Goal: Task Accomplishment & Management: Manage account settings

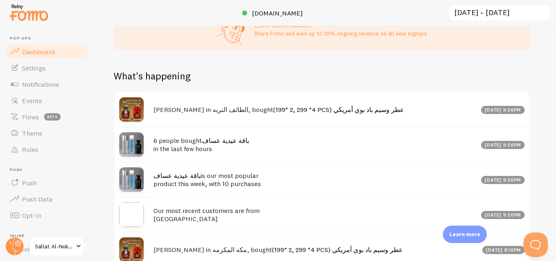
scroll to position [366, 0]
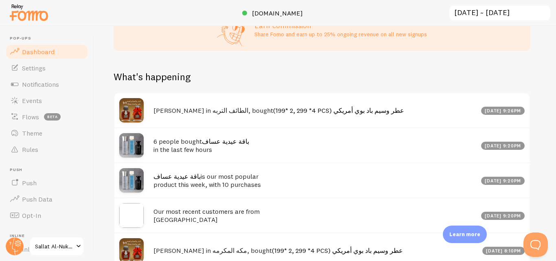
click at [290, 114] on link "(199* 2, 299 *4 PCS) عطر [PERSON_NAME] بوي أمريكي" at bounding box center [338, 110] width 131 height 8
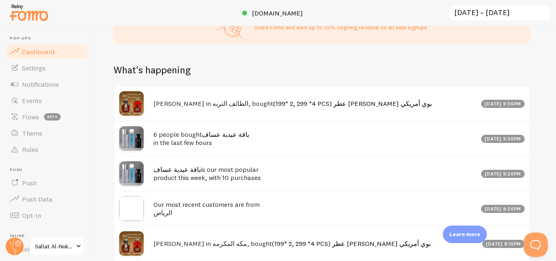
scroll to position [284, 0]
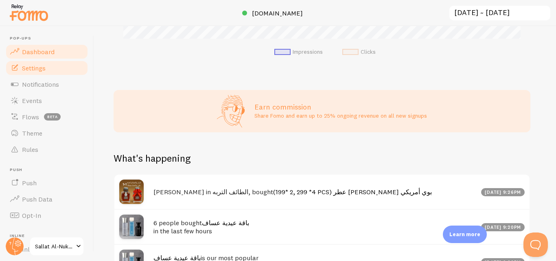
click at [40, 64] on span "Settings" at bounding box center [34, 68] width 24 height 8
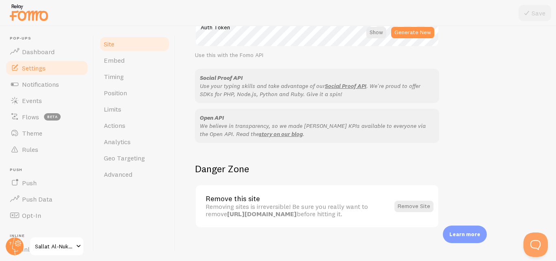
scroll to position [508, 0]
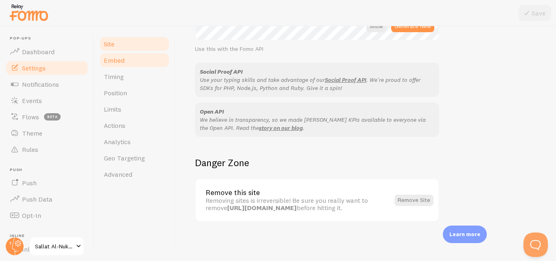
click at [117, 66] on link "Embed" at bounding box center [134, 60] width 71 height 16
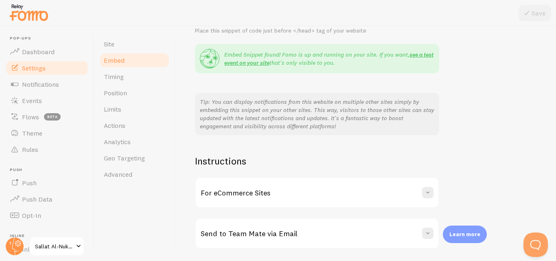
scroll to position [176, 0]
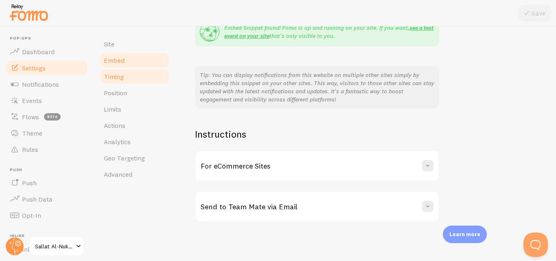
click at [134, 84] on link "Timing" at bounding box center [134, 76] width 71 height 16
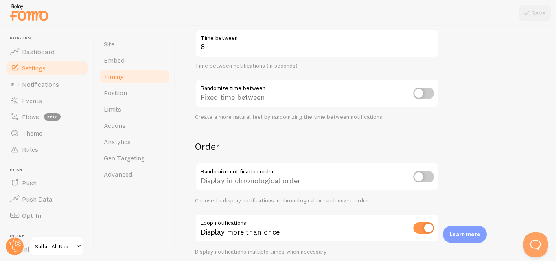
scroll to position [221, 0]
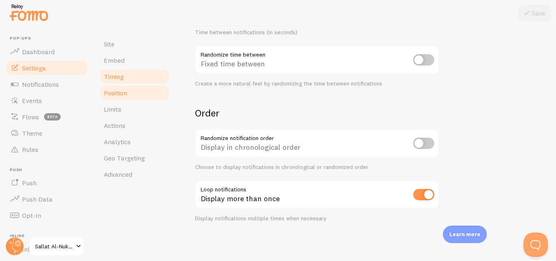
click at [142, 100] on link "Position" at bounding box center [134, 93] width 71 height 16
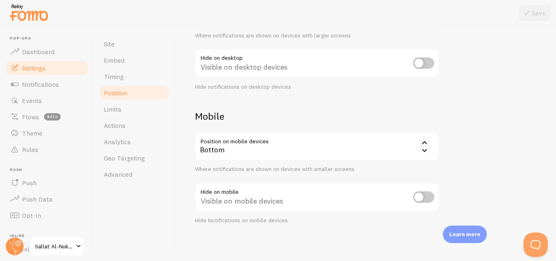
scroll to position [120, 0]
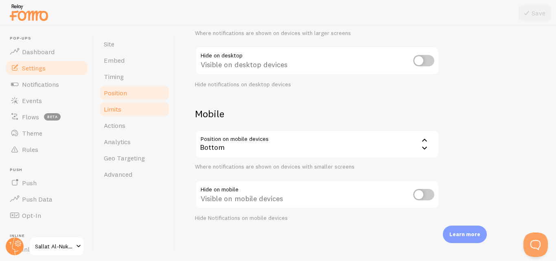
click at [115, 112] on span "Limits" at bounding box center [113, 109] width 18 height 8
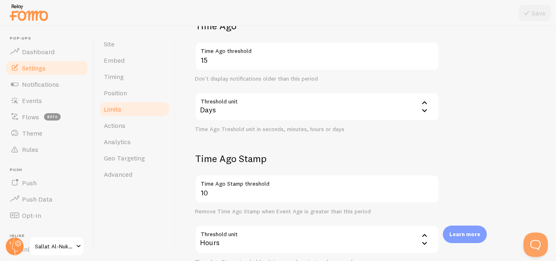
scroll to position [267, 0]
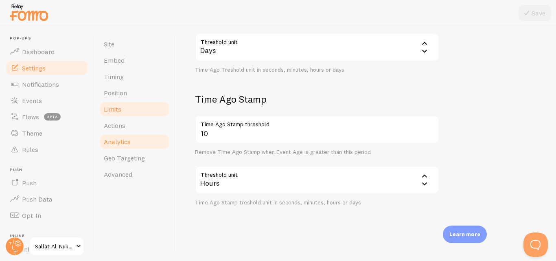
click at [152, 136] on link "Analytics" at bounding box center [134, 142] width 71 height 16
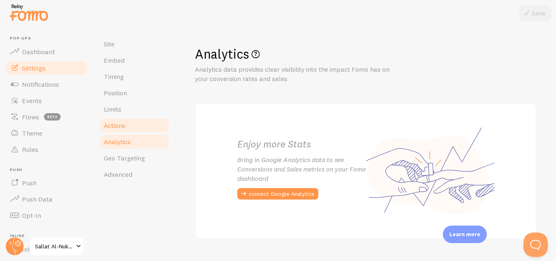
click at [144, 129] on link "Actions" at bounding box center [134, 125] width 71 height 16
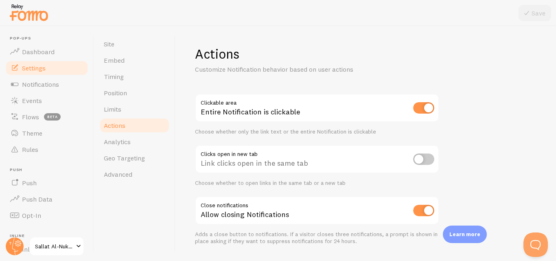
scroll to position [23, 0]
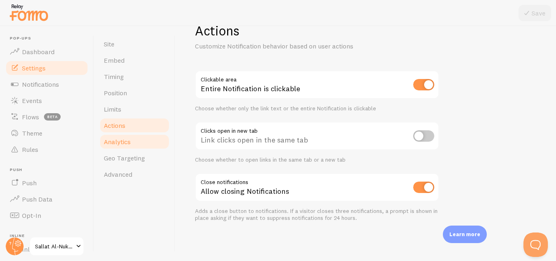
click at [147, 143] on link "Analytics" at bounding box center [134, 142] width 71 height 16
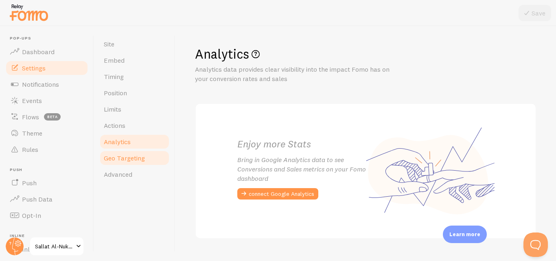
click at [127, 161] on span "Geo Targeting" at bounding box center [124, 158] width 41 height 8
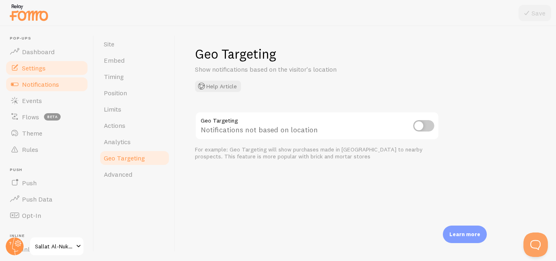
click at [40, 84] on span "Notifications" at bounding box center [40, 84] width 37 height 8
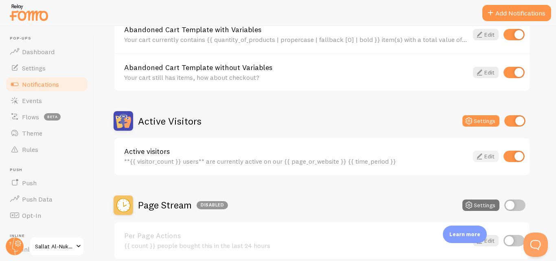
click at [487, 152] on link "Edit" at bounding box center [486, 156] width 26 height 11
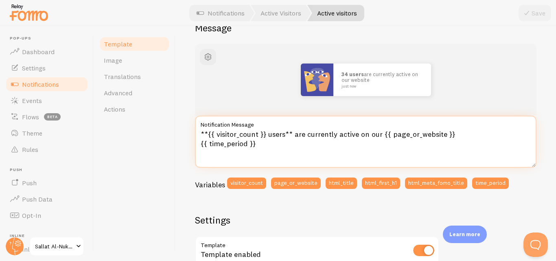
click at [276, 136] on textarea "**{{ visitor_count }} users** are currently active on our {{ page_or_website }}…" at bounding box center [366, 142] width 342 height 52
click at [307, 147] on textarea "**{{ visitor_count }} users** are currently active on our {{ page_or_website }}…" at bounding box center [366, 142] width 342 height 52
drag, startPoint x: 267, startPoint y: 135, endPoint x: 378, endPoint y: 134, distance: 110.4
click at [378, 134] on textarea "**{{ visitor_count }} users** are currently active on our {{ page_or_website }}…" at bounding box center [366, 142] width 342 height 52
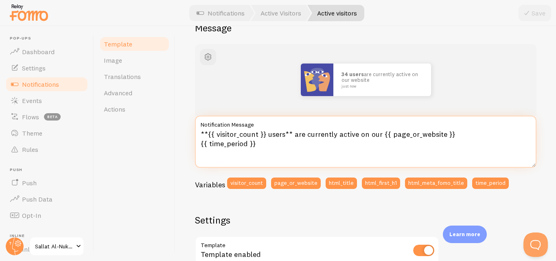
paste textarea "المستخدمون** نشطون حاليًا على موقعنا"
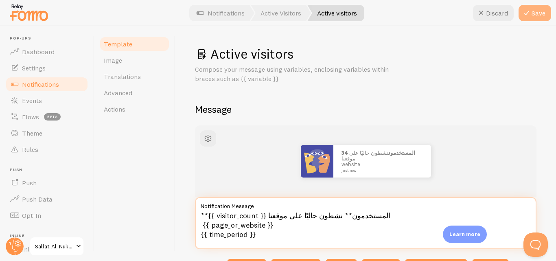
type textarea "**{{ visitor_count }} المستخدمون** نشطون حاليًا على موقعنا {{ page_or_website }…"
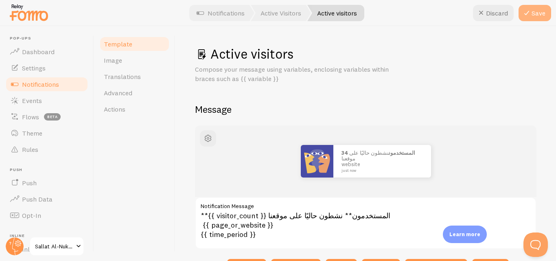
click at [529, 20] on button "Save" at bounding box center [535, 13] width 33 height 16
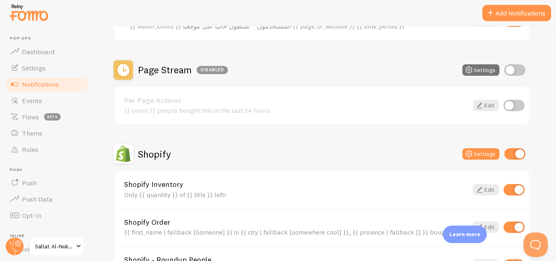
scroll to position [244, 0]
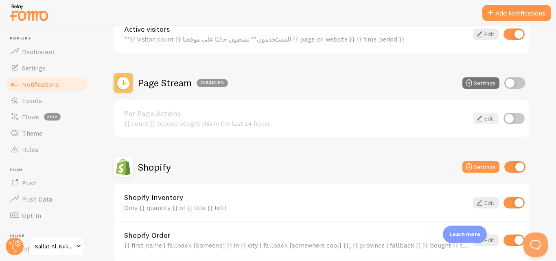
click at [481, 118] on icon at bounding box center [480, 119] width 10 height 10
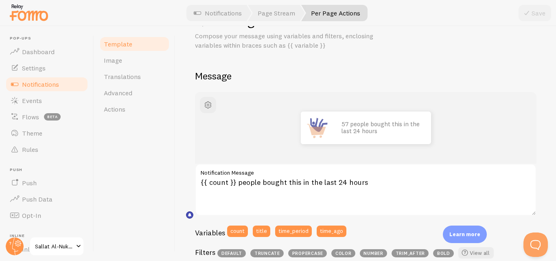
scroll to position [81, 0]
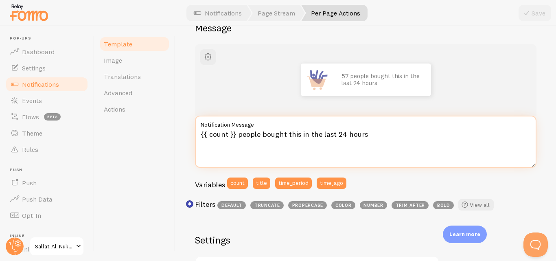
drag, startPoint x: 237, startPoint y: 134, endPoint x: 366, endPoint y: 131, distance: 129.1
click at [366, 131] on textarea "{{ count }} people bought this in the last 24 hours" at bounding box center [366, 142] width 342 height 52
paste textarea "لقد اشترى الناس هذا المنتج خلال الـ 24 ساعة الماضية"
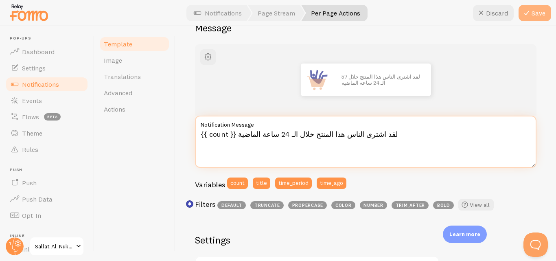
type textarea "{{ count }} لقد اشترى الناس هذا المنتج خلال الـ 24 ساعة الماضية"
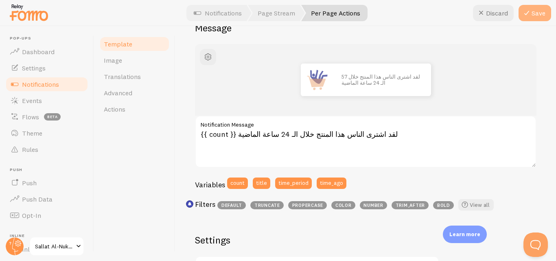
click at [540, 12] on button "Save" at bounding box center [535, 13] width 33 height 16
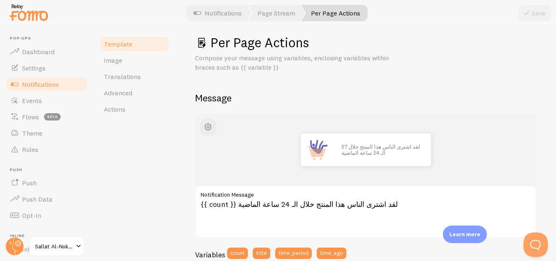
scroll to position [0, 0]
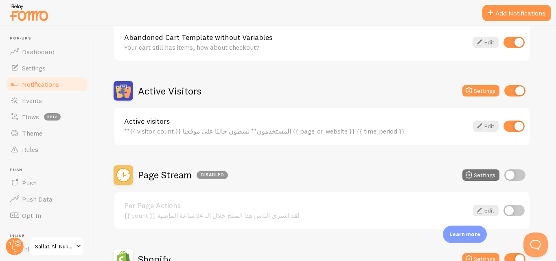
scroll to position [204, 0]
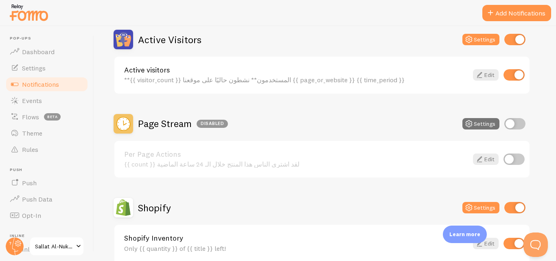
click at [520, 159] on input "checkbox" at bounding box center [514, 159] width 21 height 11
checkbox input "true"
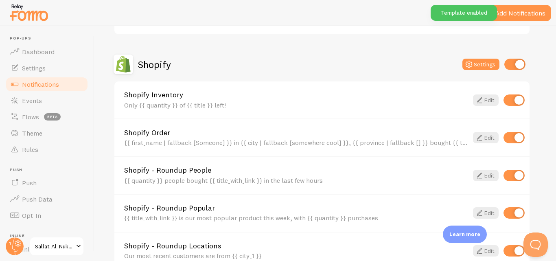
scroll to position [367, 0]
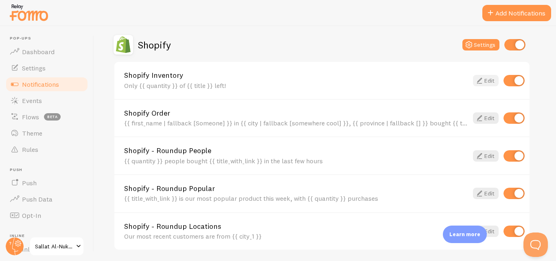
click at [490, 79] on link "Edit" at bounding box center [486, 80] width 26 height 11
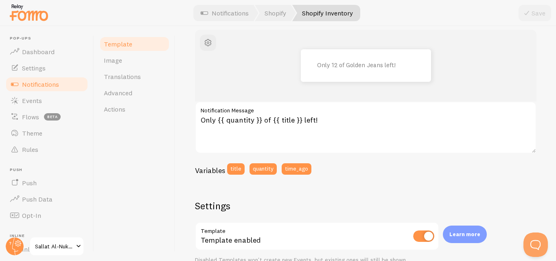
scroll to position [81, 0]
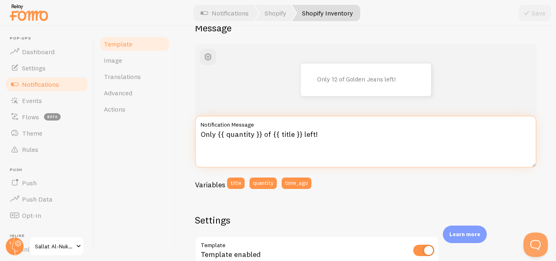
click at [208, 134] on textarea "Only {{ quantity }} of {{ title }} left!" at bounding box center [366, 142] width 342 height 52
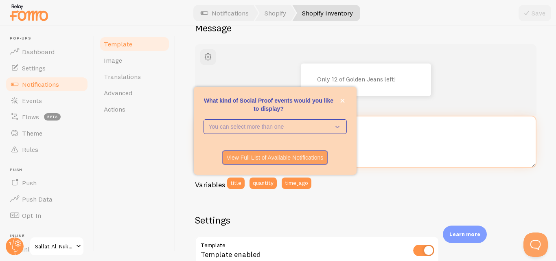
paste textarea "فقط"
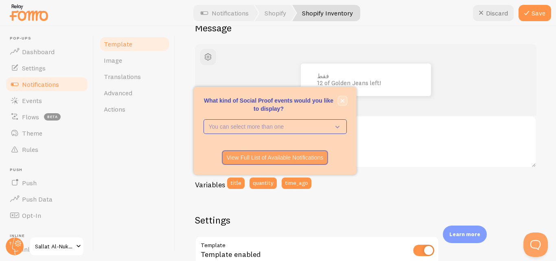
click at [346, 101] on button "close," at bounding box center [342, 101] width 9 height 9
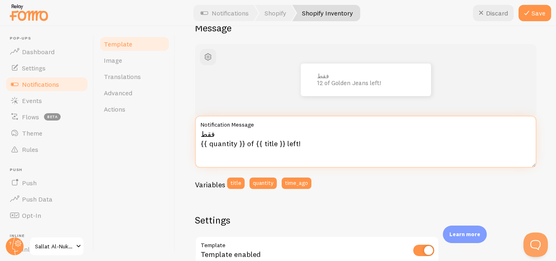
click at [290, 141] on textarea "فقط {{ quantity }} of {{ title }} left!" at bounding box center [366, 142] width 342 height 52
paste textarea "غادر"
type textarea "فقط {{ quantity }} of {{ title }} غادر!"
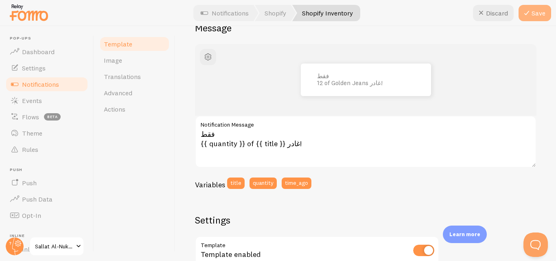
click at [536, 20] on button "Save" at bounding box center [535, 13] width 33 height 16
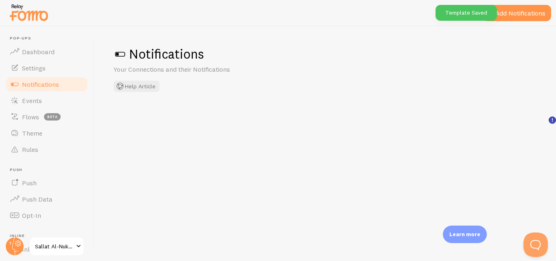
checkbox input "true"
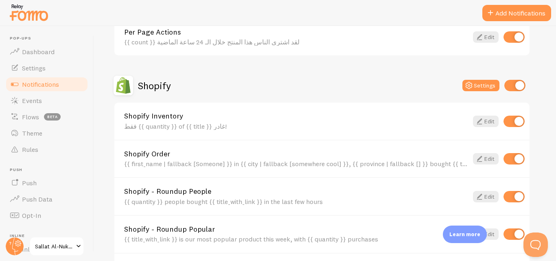
scroll to position [367, 0]
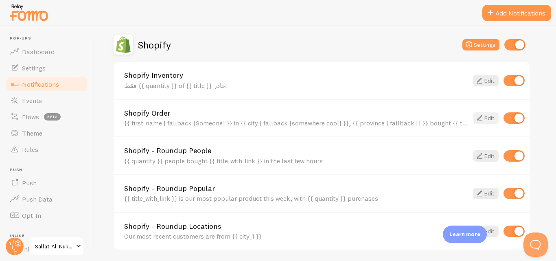
click at [490, 121] on link "Edit" at bounding box center [486, 117] width 26 height 11
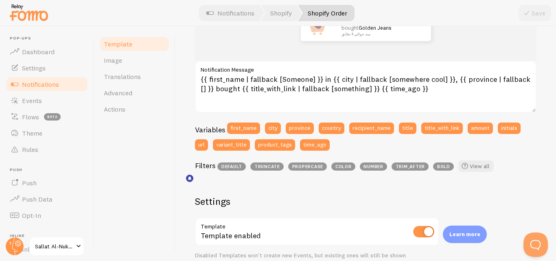
scroll to position [81, 0]
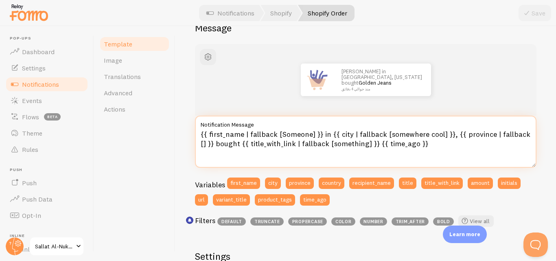
click at [231, 143] on textarea "{{ first_name | fallback [Someone] }} in {{ city | fallback [somewhere cool] }}…" at bounding box center [366, 142] width 342 height 52
paste textarea "مُشترى"
type textarea "{{ first_name | fallback [Someone] }} in {{ city | fallback [somewhere cool] }}…"
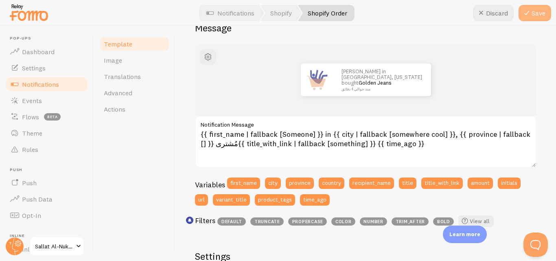
click at [528, 15] on icon at bounding box center [527, 13] width 10 height 10
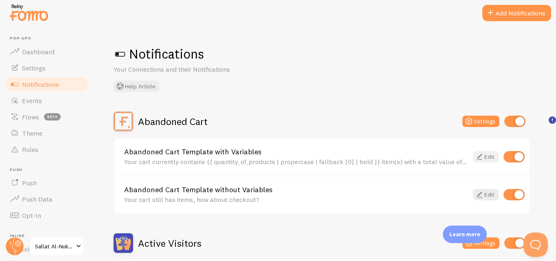
click at [480, 154] on icon at bounding box center [480, 157] width 10 height 10
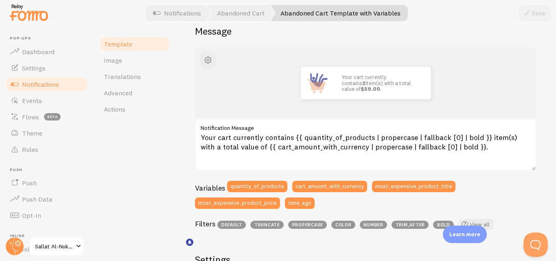
scroll to position [81, 0]
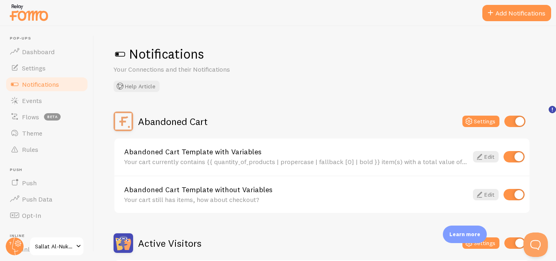
scroll to position [41, 0]
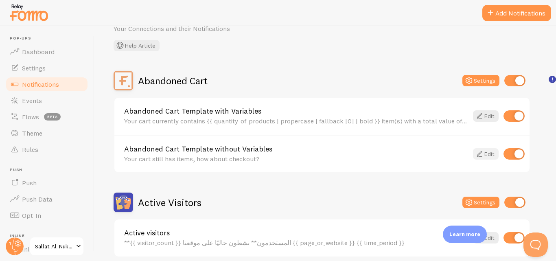
click at [492, 149] on link "Edit" at bounding box center [486, 153] width 26 height 11
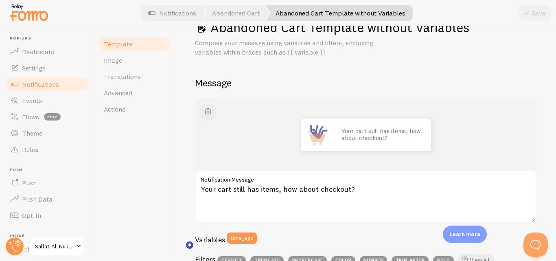
scroll to position [41, 0]
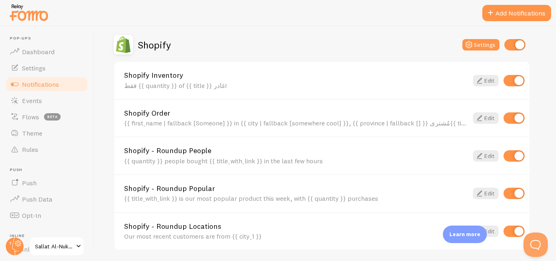
scroll to position [407, 0]
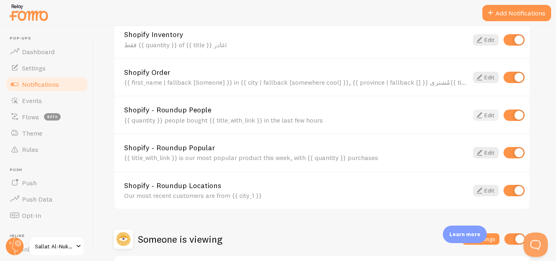
click at [489, 118] on link "Edit" at bounding box center [486, 115] width 26 height 11
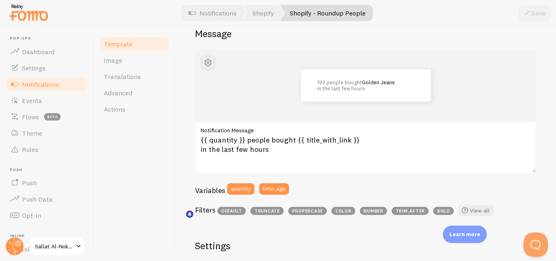
scroll to position [81, 0]
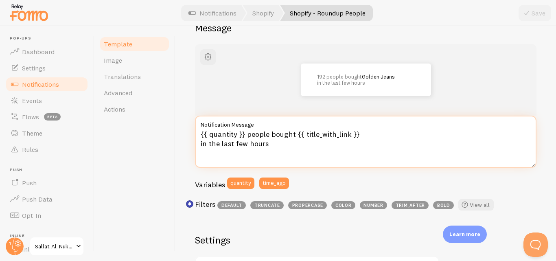
drag, startPoint x: 246, startPoint y: 133, endPoint x: 293, endPoint y: 129, distance: 47.1
click at [293, 129] on div "{{ quantity }} people bought {{ title_with_link }} in the last few hours Notifi…" at bounding box center [366, 142] width 342 height 52
paste textarea "اشترى الناس"
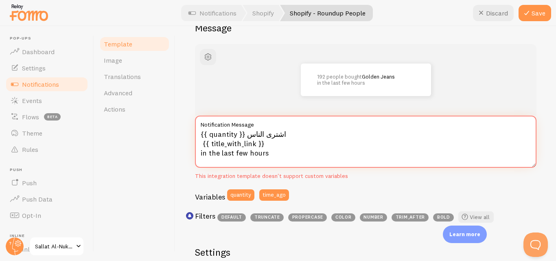
click at [225, 155] on textarea "{{ quantity }} اشترى الناس {{ title_with_link }} in the last few hours" at bounding box center [366, 142] width 342 height 52
paste textarea "في الساعات القليلة الماضية"
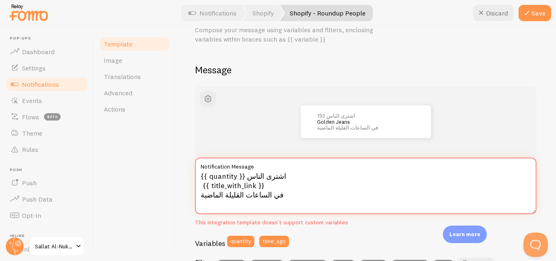
scroll to position [0, 0]
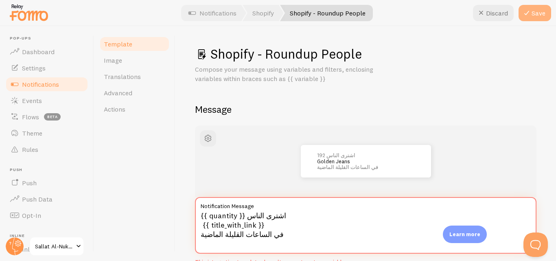
type textarea "{{ quantity }} اشترى الناس {{ title_with_link }} في الساعات القليلة الماضية"
click at [537, 19] on button "Save" at bounding box center [535, 13] width 33 height 16
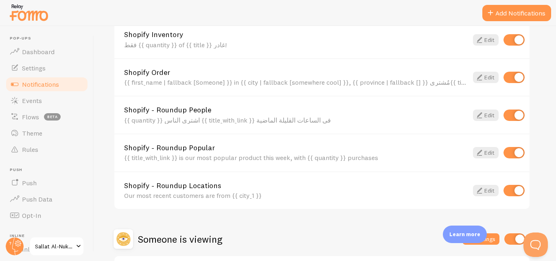
scroll to position [448, 0]
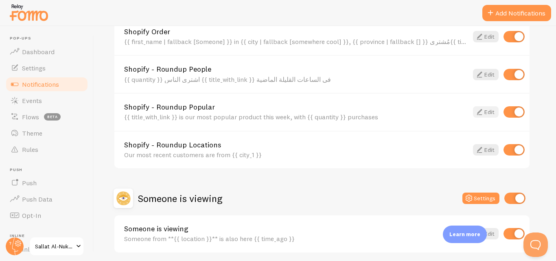
click at [488, 116] on link "Edit" at bounding box center [486, 111] width 26 height 11
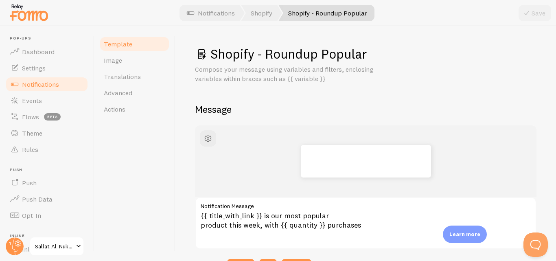
scroll to position [41, 0]
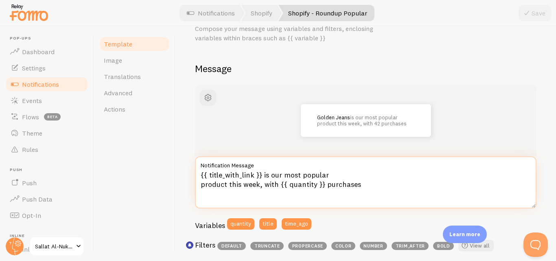
drag, startPoint x: 263, startPoint y: 172, endPoint x: 347, endPoint y: 172, distance: 83.5
click at [347, 172] on textarea "{{ title_with_link }} is our most popular product this week, with {{ quantity }…" at bounding box center [366, 182] width 342 height 52
paste textarea "هو الأكثر شعبية لدينا"
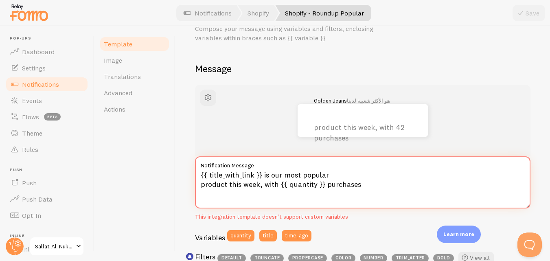
click at [266, 176] on textarea "{{ title_with_link }} is our most popular product this week, with {{ quantity }…" at bounding box center [363, 182] width 336 height 52
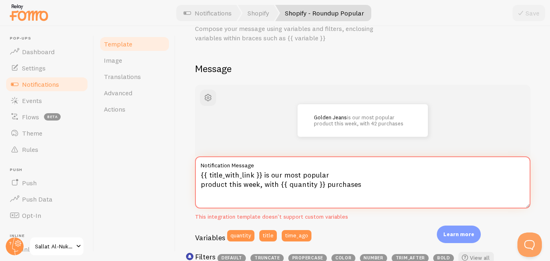
drag, startPoint x: 264, startPoint y: 177, endPoint x: 327, endPoint y: 172, distance: 63.3
click at [327, 172] on textarea "{{ title_with_link }} is our most popular product this week, with {{ quantity }…" at bounding box center [363, 182] width 336 height 52
paste textarea "هو الأكثر شعبية لدينا"
drag, startPoint x: 200, startPoint y: 184, endPoint x: 277, endPoint y: 185, distance: 77.4
click at [277, 185] on textarea "{{ title_with_link }} هو الأكثر شعبية لدينا product this week, with {{ quantity…" at bounding box center [363, 182] width 336 height 52
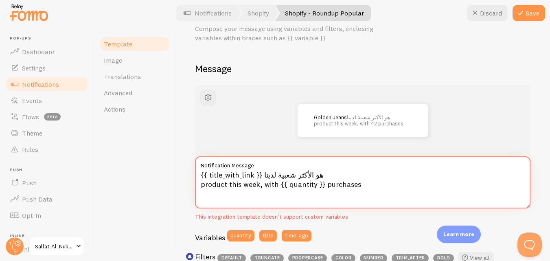
paste textarea "منتج هذا الأسبوع، مع"
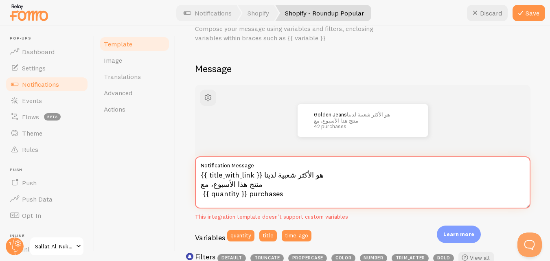
drag, startPoint x: 249, startPoint y: 194, endPoint x: 285, endPoint y: 194, distance: 35.8
click at [285, 194] on textarea "{{ title_with_link }} هو الأكثر شعبية لدينا منتج هذا الأسبوع، مع {{ quantity }}…" at bounding box center [363, 182] width 336 height 52
click at [202, 196] on textarea "{{ title_with_link }} هو الأكثر شعبية لدينا منتج هذا الأسبوع، مع {{ quantity }}…" at bounding box center [363, 182] width 336 height 52
drag, startPoint x: 298, startPoint y: 184, endPoint x: 338, endPoint y: 185, distance: 39.9
click at [338, 185] on textarea "{{ title_with_link }} هو الأكثر شعبية لدينا منتج هذا الأسبوع، مع {{ quantity }}…" at bounding box center [363, 182] width 336 height 52
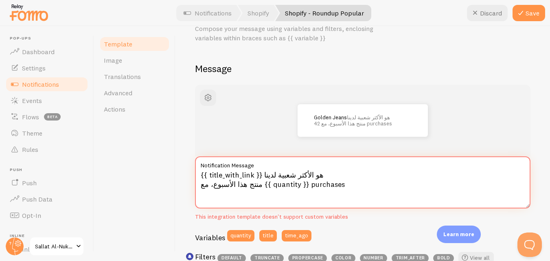
paste textarea "المشتريات"
type textarea "{{ title_with_link }} هو الأكثر شعبية لدينا منتج هذا الأسبوع، مع {{ quantity }}…"
click at [518, 11] on icon at bounding box center [521, 13] width 10 height 10
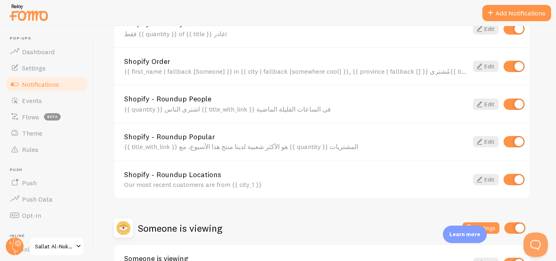
scroll to position [479, 0]
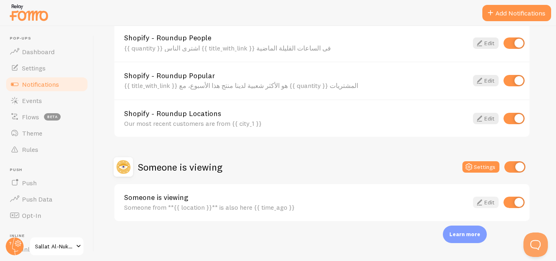
click at [485, 204] on link "Edit" at bounding box center [486, 202] width 26 height 11
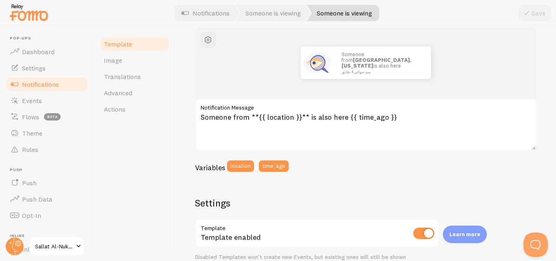
scroll to position [122, 0]
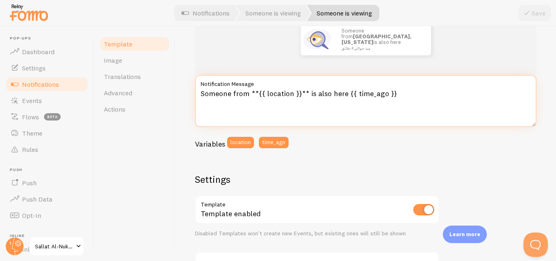
drag, startPoint x: 247, startPoint y: 95, endPoint x: 200, endPoint y: 95, distance: 47.7
click at [200, 95] on textarea "Someone from **{{ location }}** is also here {{ time_ago }}" at bounding box center [366, 101] width 342 height 52
paste textarea "شخص من"
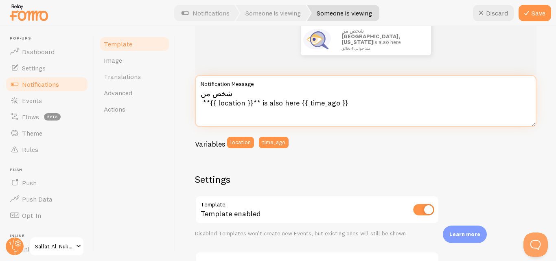
drag, startPoint x: 260, startPoint y: 103, endPoint x: 298, endPoint y: 102, distance: 37.9
click at [298, 102] on textarea "شخص من **{{ location }}** is also here {{ time_ago }}" at bounding box center [366, 101] width 342 height 52
paste textarea "هو أيضا هنا"
click at [198, 99] on textarea "شخص من **{{ location }}** هو أيضا هنا {{ time_ago }}" at bounding box center [366, 101] width 342 height 52
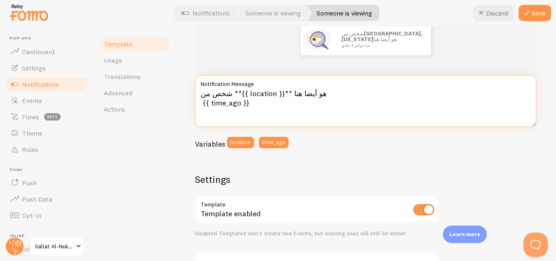
click at [200, 103] on textarea "شخص من **{{ location }}** هو أيضا هنا {{ time_ago }}" at bounding box center [366, 101] width 342 height 52
type textarea "شخص من **{{ location }}** هو أيضا هنا {{ time_ago }}"
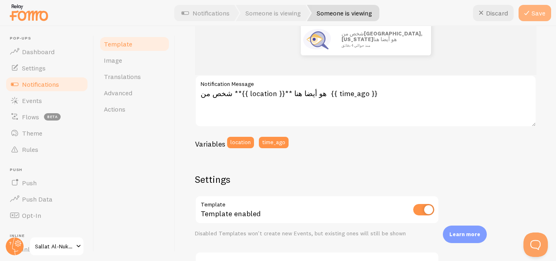
click at [523, 18] on icon at bounding box center [527, 13] width 10 height 10
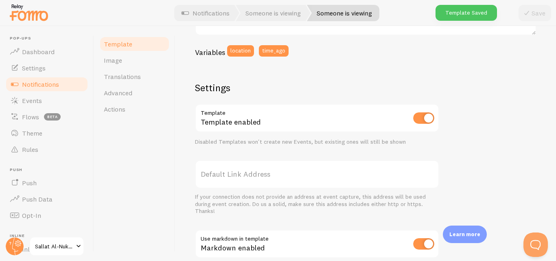
scroll to position [244, 0]
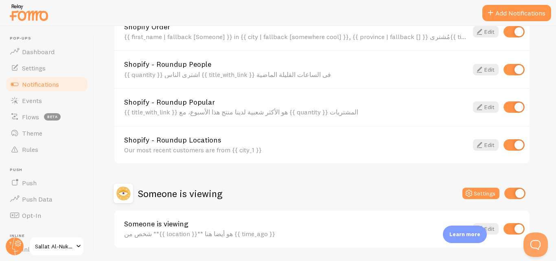
scroll to position [357, 0]
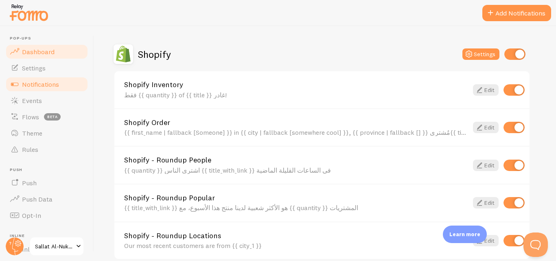
click at [60, 55] on link "Dashboard" at bounding box center [47, 52] width 84 height 16
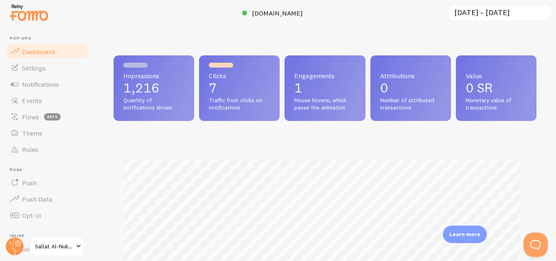
click at [538, 9] on input "[DATE] ~ [DATE]" at bounding box center [500, 13] width 103 height 17
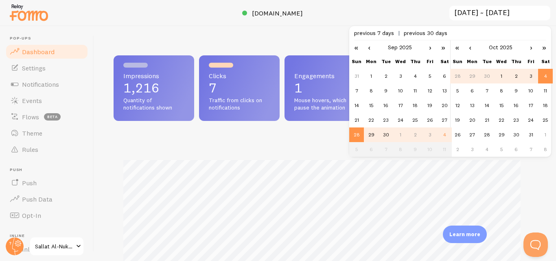
click at [376, 8] on div at bounding box center [278, 13] width 556 height 26
